Goal: Navigation & Orientation: Find specific page/section

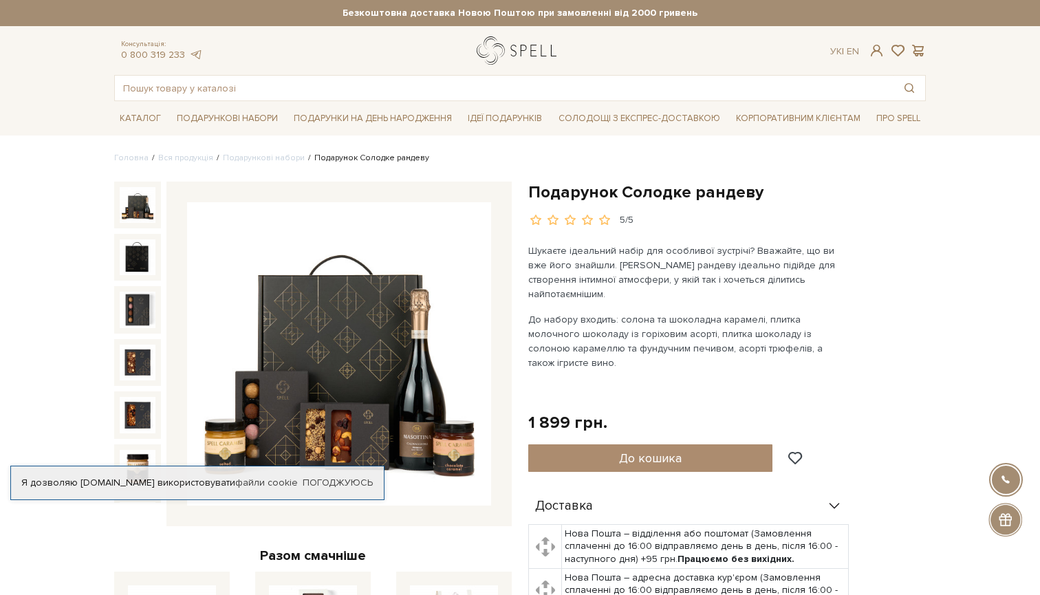
click at [496, 60] on link "logo" at bounding box center [520, 50] width 86 height 28
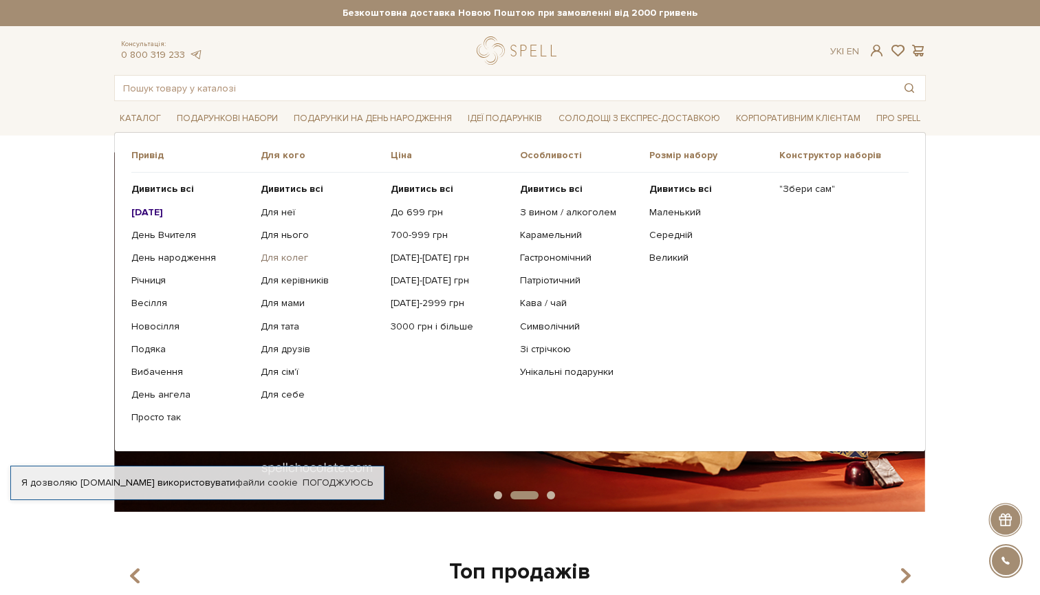
click at [276, 258] on link "Для колег" at bounding box center [320, 258] width 119 height 12
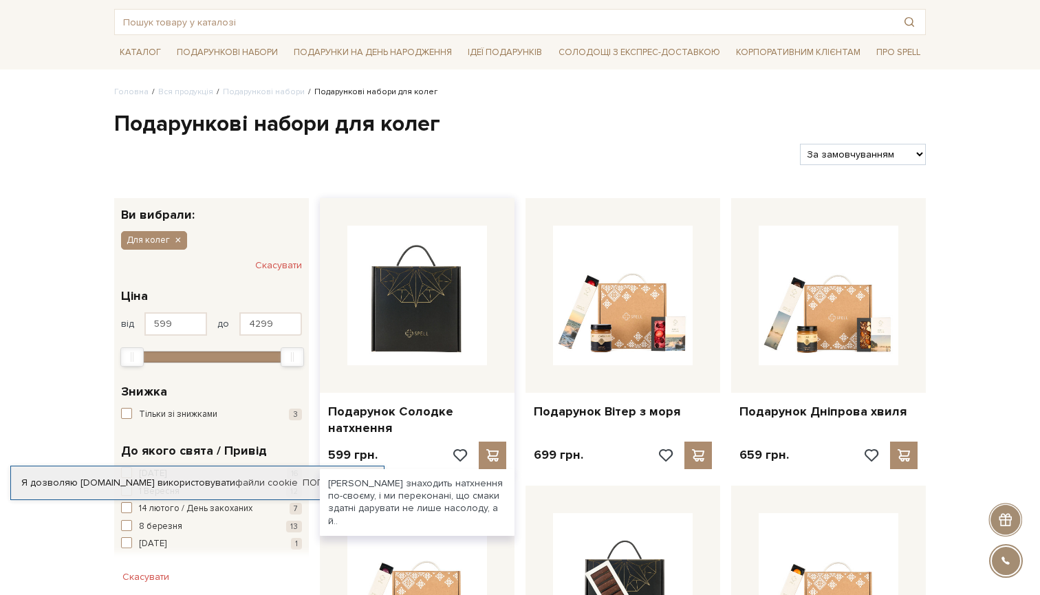
scroll to position [67, 0]
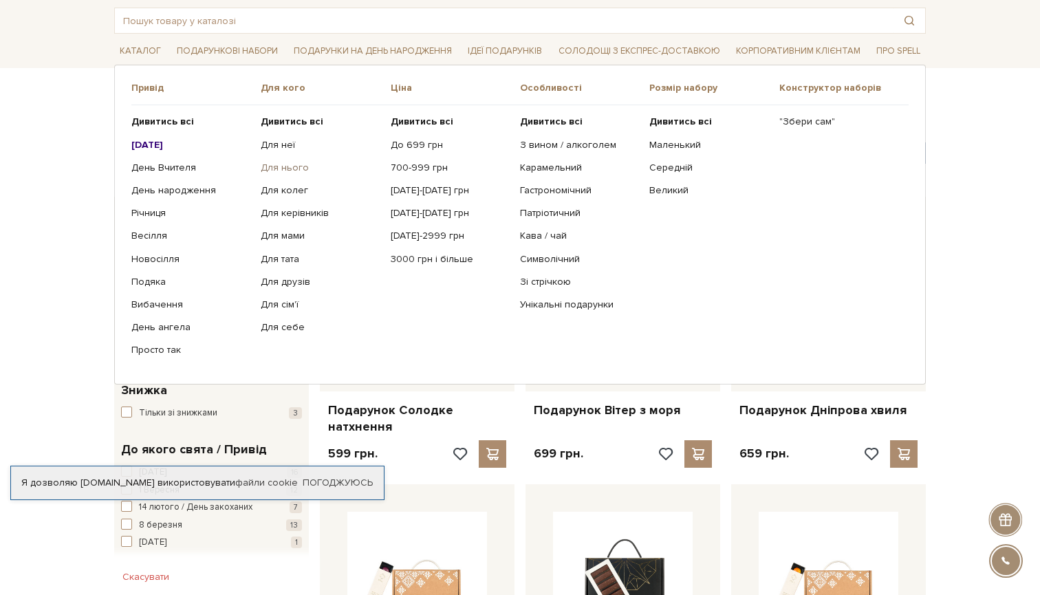
click at [294, 168] on link "Для нього" at bounding box center [320, 168] width 119 height 12
